Goal: Task Accomplishment & Management: Complete application form

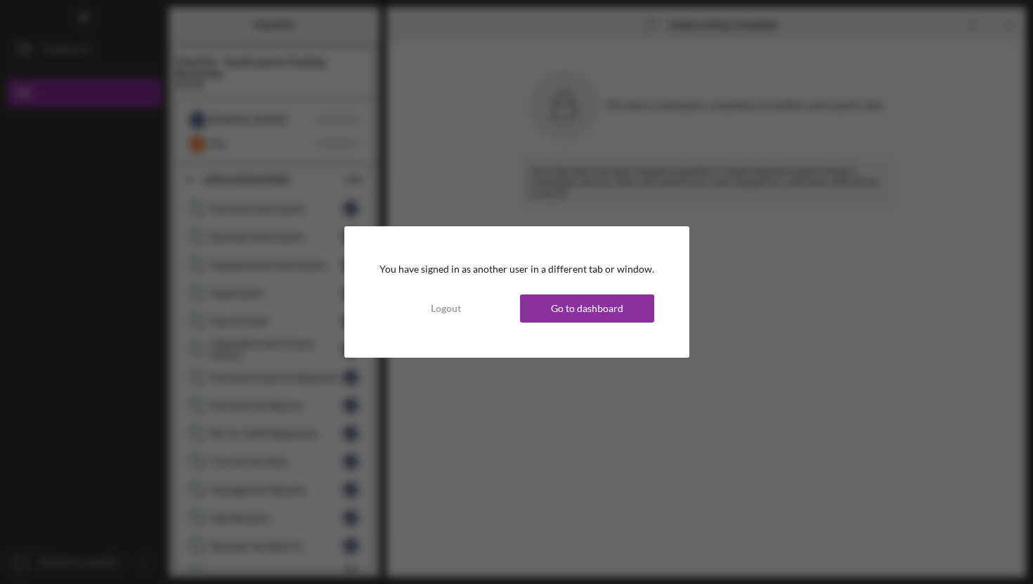
scroll to position [691, 0]
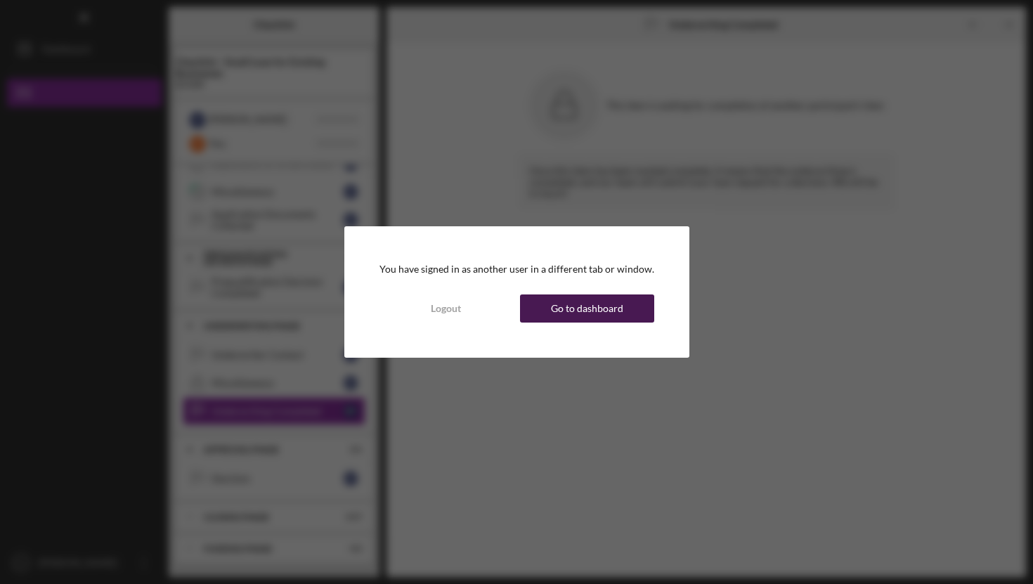
click at [561, 308] on div "Go to dashboard" at bounding box center [587, 308] width 72 height 28
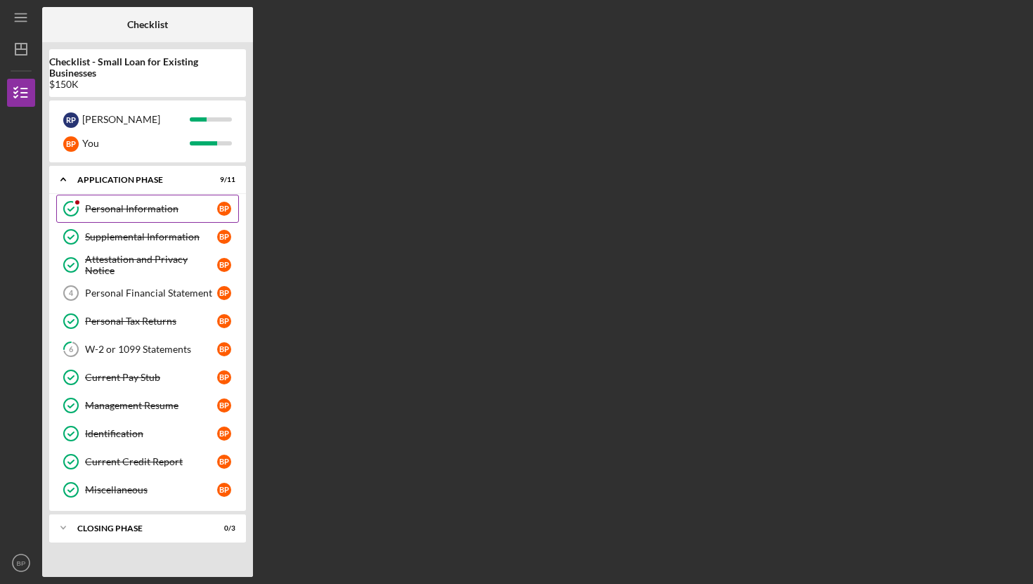
click at [146, 207] on div "Personal Information" at bounding box center [151, 208] width 132 height 11
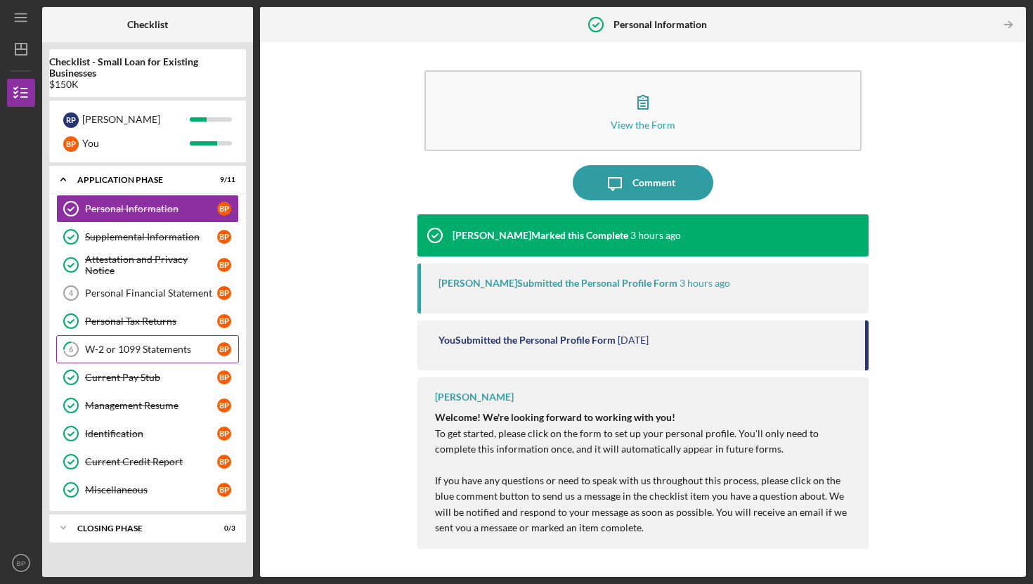
click at [138, 347] on div "W-2 or 1099 Statements" at bounding box center [151, 349] width 132 height 11
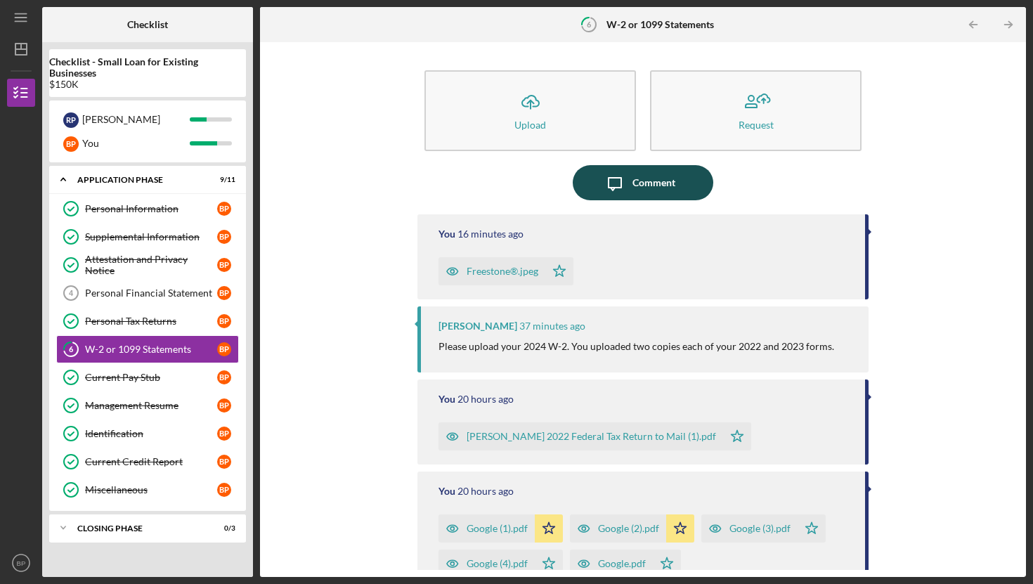
click at [632, 188] on div "Comment" at bounding box center [653, 182] width 43 height 35
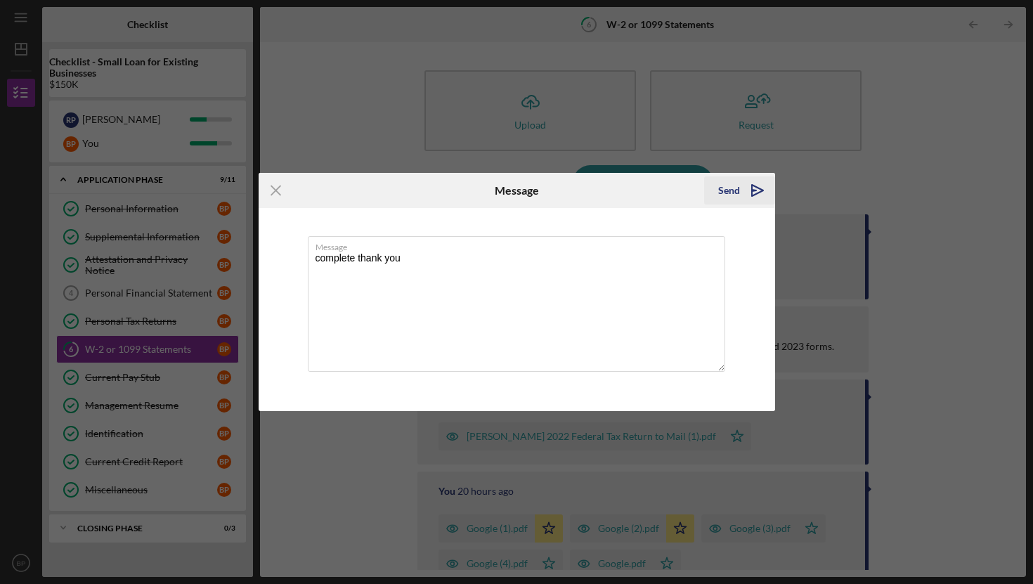
type textarea "complete thank you"
click at [756, 190] on icon "Icon/icon-invite-send" at bounding box center [757, 190] width 35 height 35
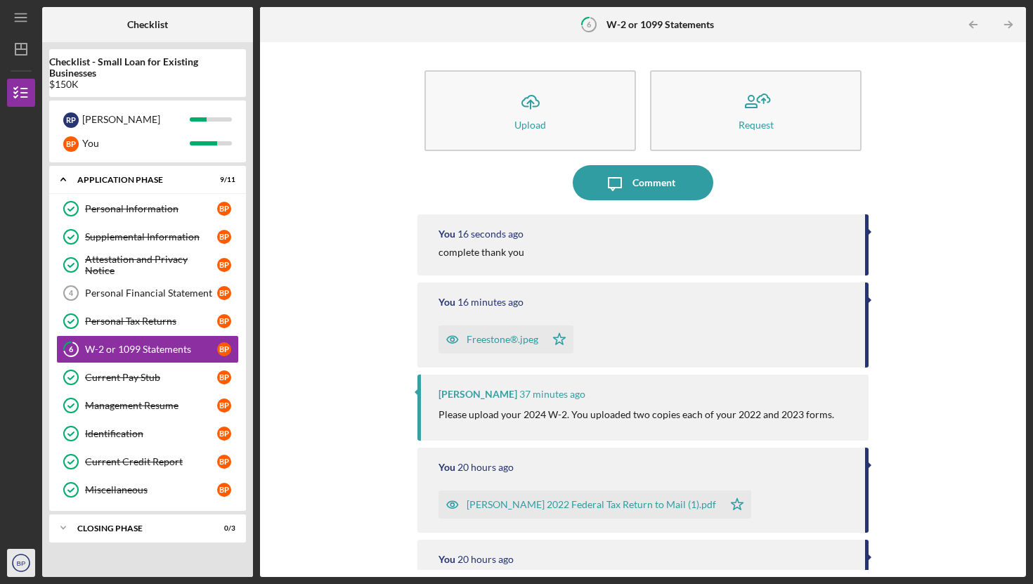
click at [19, 564] on text "BP" at bounding box center [21, 563] width 9 height 8
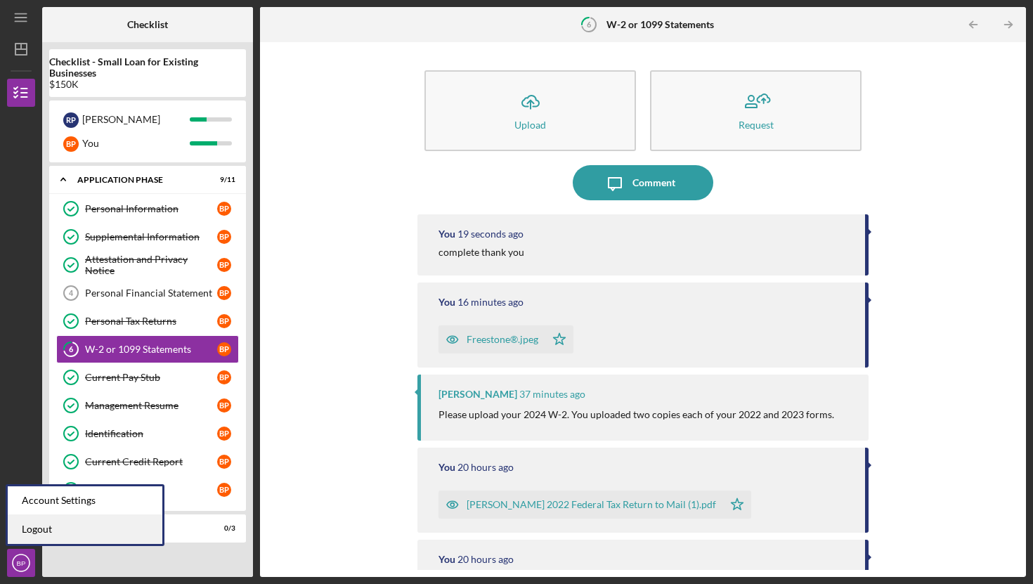
click at [29, 536] on link "Logout" at bounding box center [85, 529] width 155 height 29
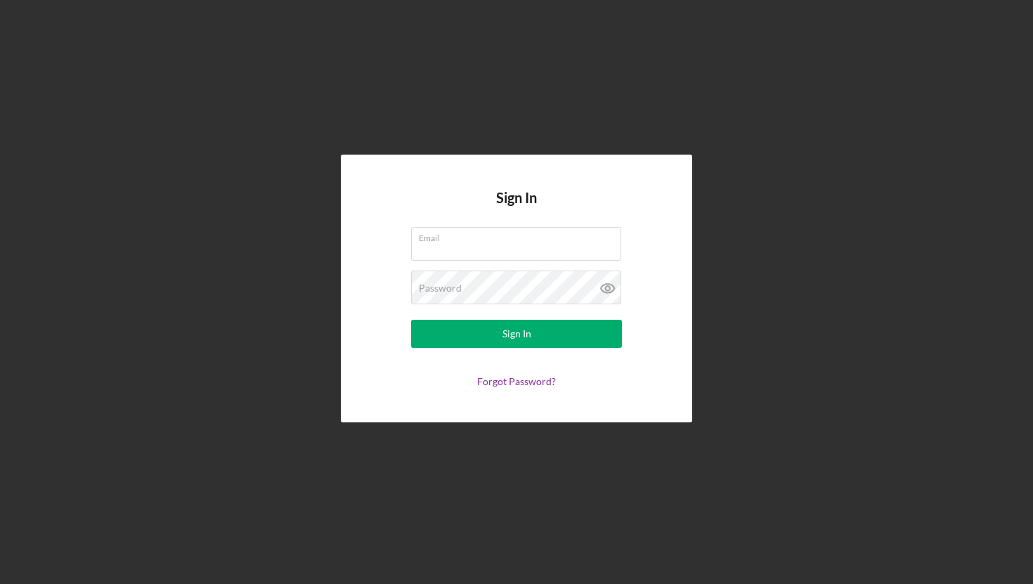
click at [458, 438] on div "Sign In Email Password Sign In Forgot Password?" at bounding box center [516, 288] width 1019 height 577
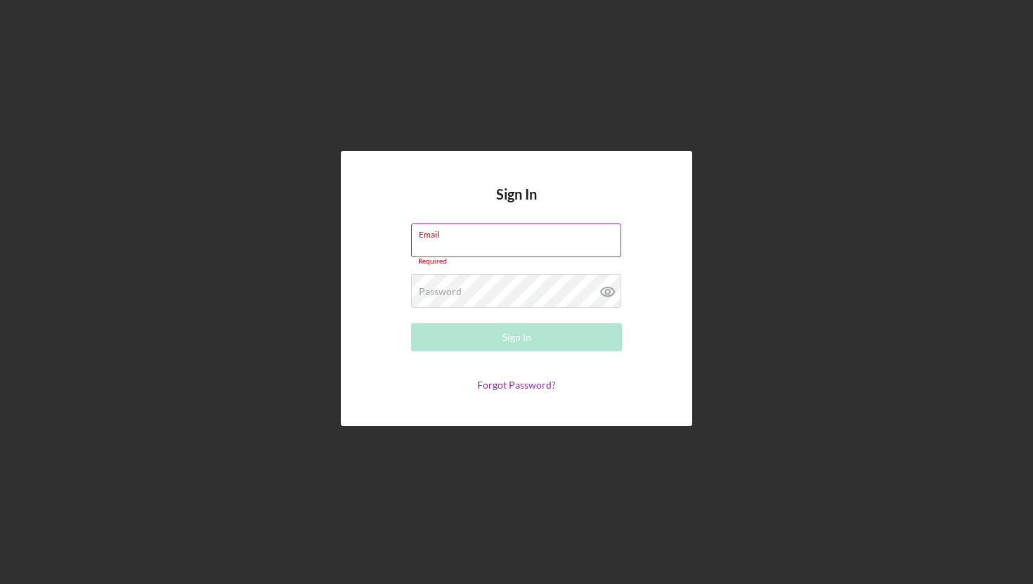
click at [473, 241] on input "Email" at bounding box center [516, 240] width 210 height 34
type input "[EMAIL_ADDRESS][DOMAIN_NAME]"
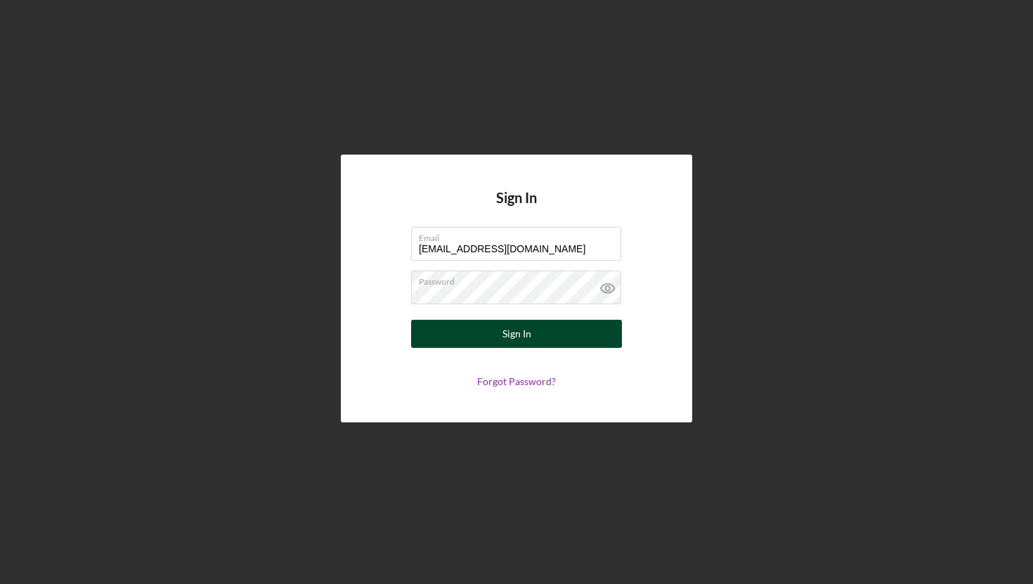
click at [505, 326] on div "Sign In" at bounding box center [516, 334] width 29 height 28
